Goal: Transaction & Acquisition: Book appointment/travel/reservation

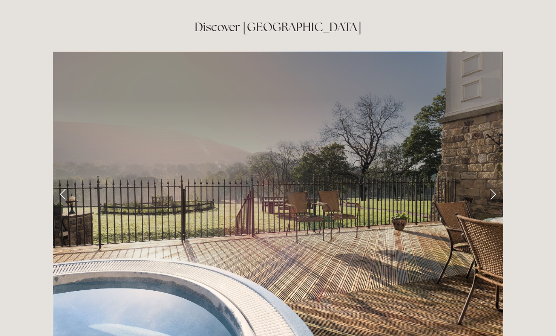
scroll to position [1518, 0]
click at [486, 179] on link "Next Slide" at bounding box center [493, 193] width 21 height 28
click at [489, 179] on link "Next Slide" at bounding box center [493, 193] width 21 height 28
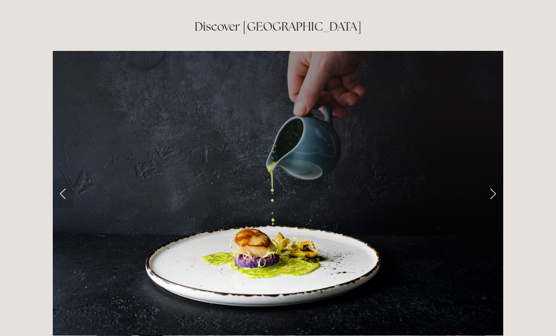
click at [492, 179] on link "Next Slide" at bounding box center [493, 193] width 21 height 28
click at [491, 179] on link "Next Slide" at bounding box center [493, 193] width 21 height 28
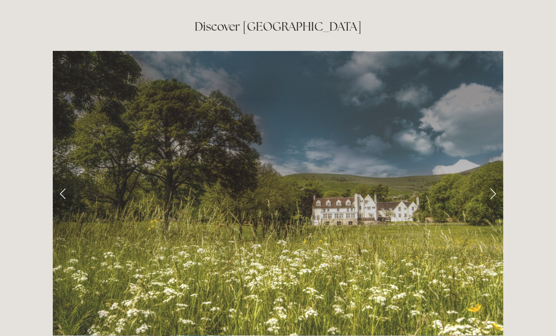
click at [487, 179] on link "Next Slide" at bounding box center [493, 193] width 21 height 28
click at [488, 179] on link "Next Slide" at bounding box center [493, 193] width 21 height 28
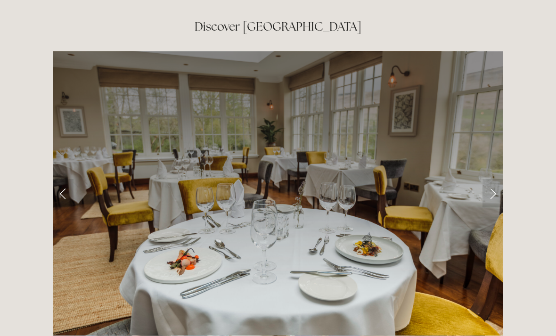
click at [490, 179] on link "Next Slide" at bounding box center [493, 193] width 21 height 28
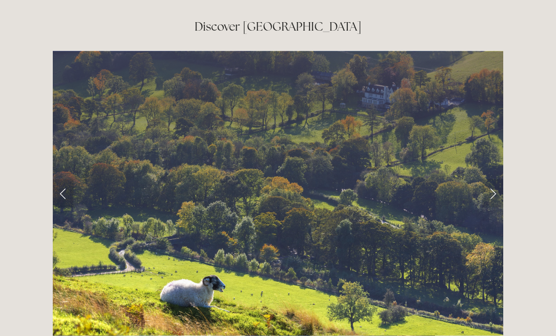
click at [489, 179] on link "Next Slide" at bounding box center [493, 193] width 21 height 28
click at [490, 179] on link "Next Slide" at bounding box center [493, 193] width 21 height 28
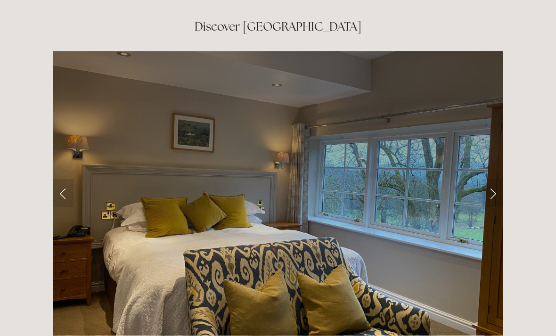
click at [487, 179] on link "Next Slide" at bounding box center [493, 193] width 21 height 28
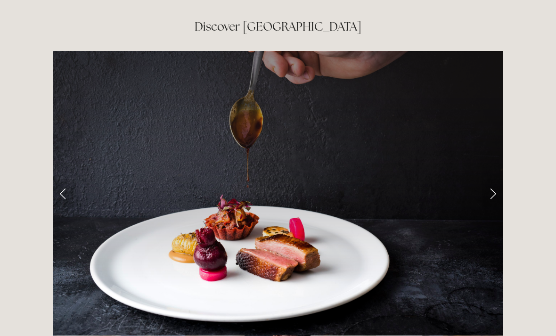
click at [489, 179] on link "Next Slide" at bounding box center [493, 193] width 21 height 28
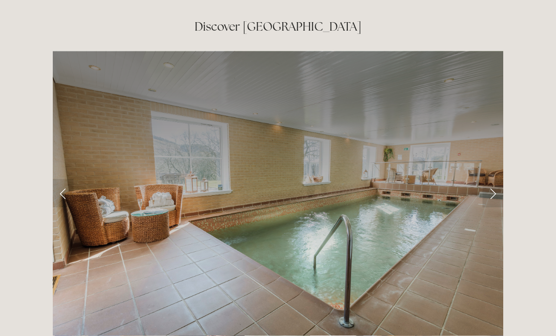
click at [491, 179] on link "Next Slide" at bounding box center [493, 193] width 21 height 28
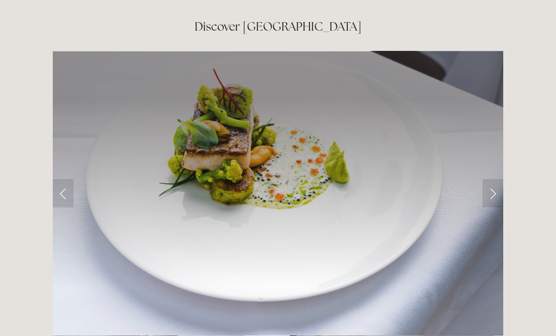
click at [488, 179] on link "Next Slide" at bounding box center [493, 193] width 21 height 28
click at [485, 179] on link "Next Slide" at bounding box center [493, 193] width 21 height 28
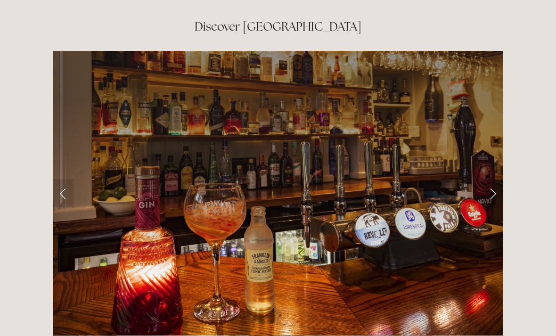
click at [490, 179] on link "Next Slide" at bounding box center [493, 193] width 21 height 28
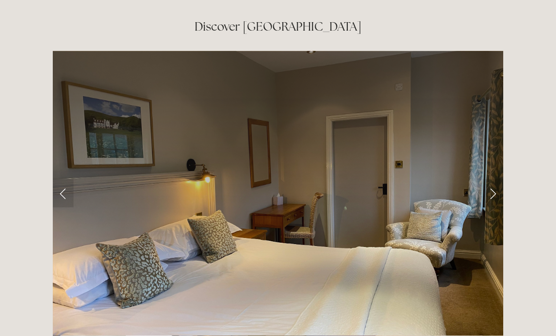
click at [489, 179] on link "Next Slide" at bounding box center [493, 193] width 21 height 28
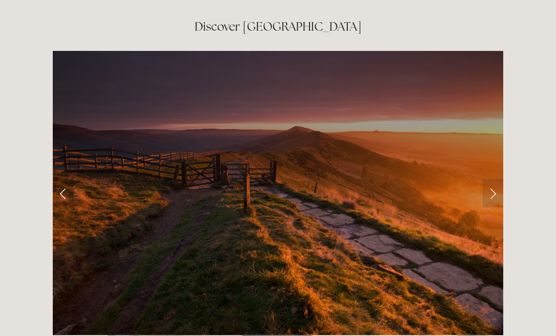
click at [489, 179] on link "Next Slide" at bounding box center [493, 193] width 21 height 28
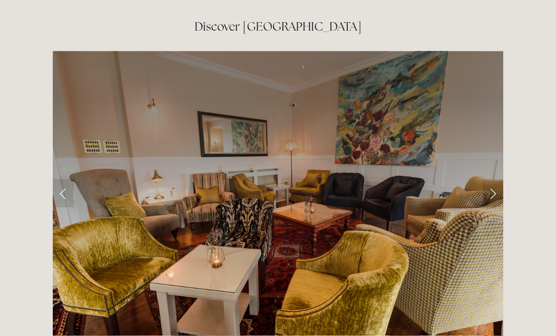
click at [488, 179] on link "Next Slide" at bounding box center [493, 193] width 21 height 28
click at [487, 179] on link "Next Slide" at bounding box center [493, 193] width 21 height 28
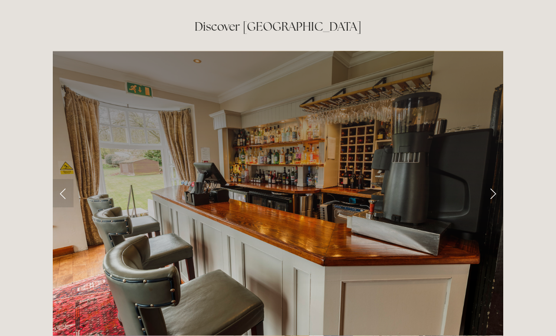
click at [484, 179] on link "Next Slide" at bounding box center [493, 193] width 21 height 28
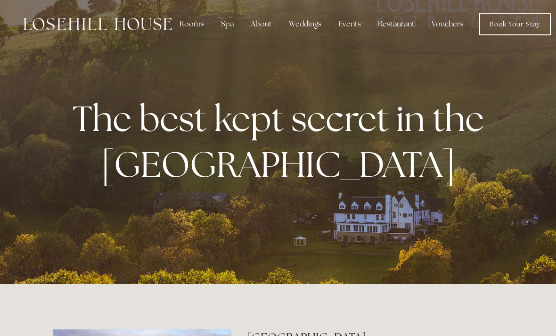
scroll to position [0, 0]
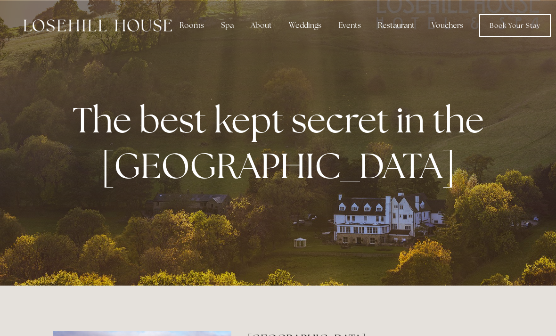
click at [226, 27] on div "Spa" at bounding box center [228, 25] width 28 height 19
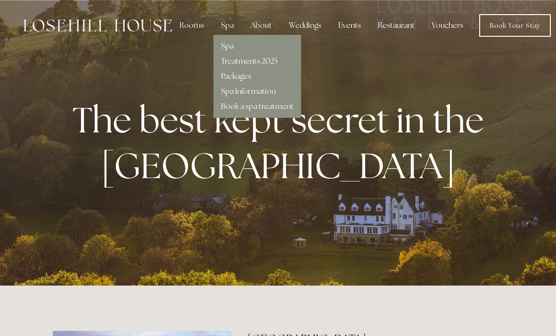
click at [229, 49] on link "Spa" at bounding box center [227, 46] width 13 height 10
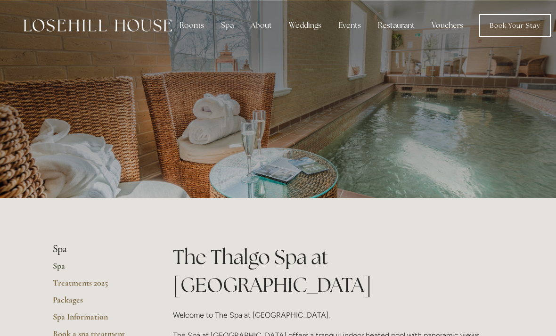
click at [510, 24] on link "Book Your Stay" at bounding box center [516, 25] width 72 height 23
